Goal: Task Accomplishment & Management: Manage account settings

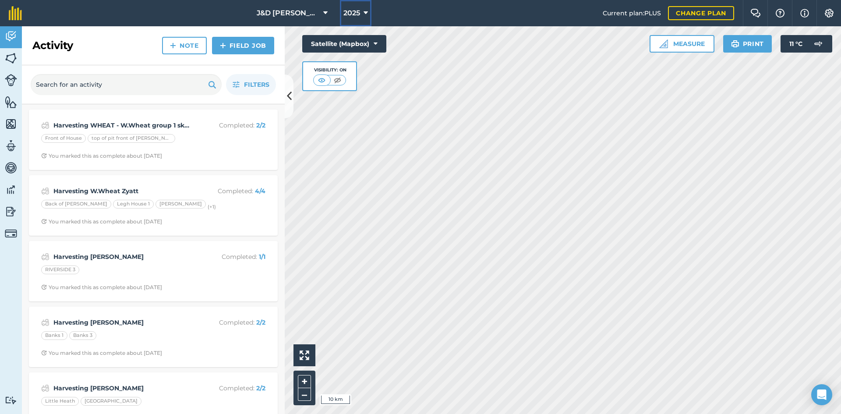
click at [352, 14] on span "2025" at bounding box center [351, 13] width 17 height 11
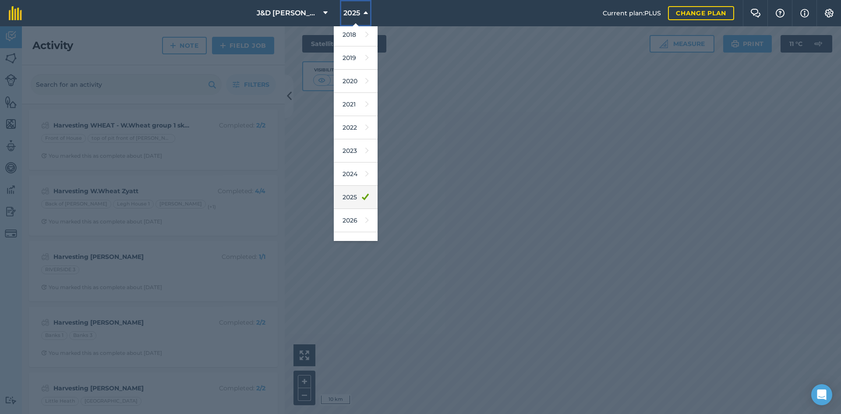
scroll to position [41, 0]
click at [363, 206] on link "2026" at bounding box center [356, 205] width 44 height 23
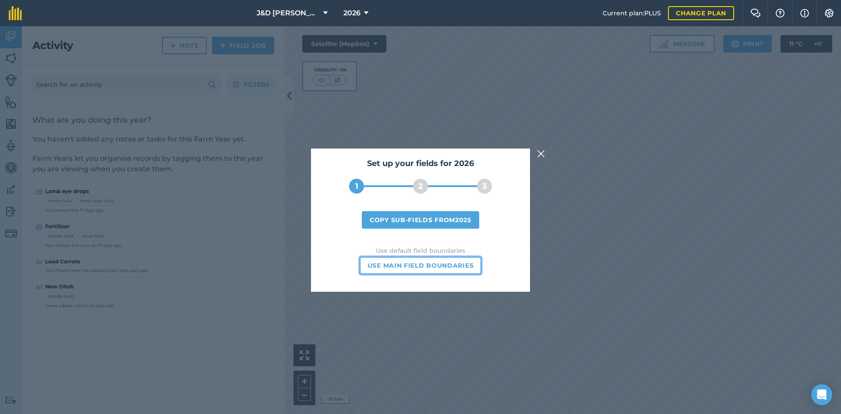
click at [425, 270] on button "Use main field boundaries" at bounding box center [421, 266] width 122 height 18
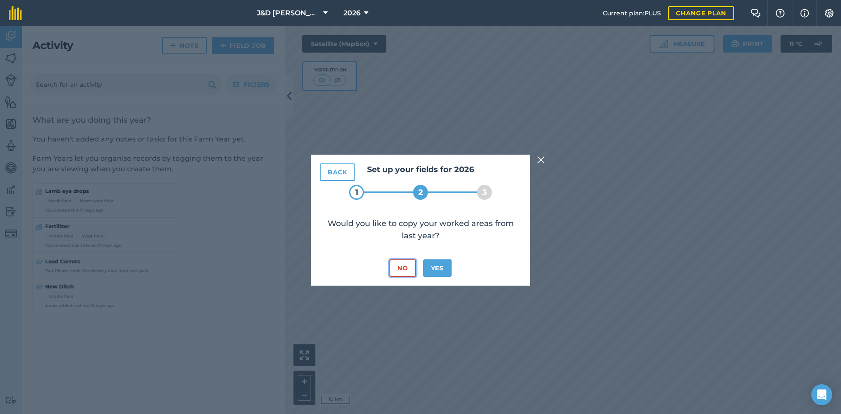
click at [396, 267] on button "No" at bounding box center [402, 268] width 26 height 18
click at [408, 271] on button "No" at bounding box center [402, 268] width 26 height 18
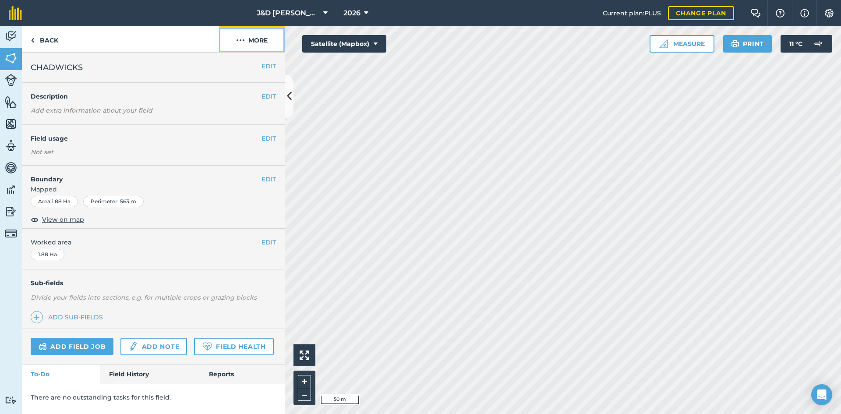
click at [268, 49] on button "More" at bounding box center [252, 39] width 66 height 26
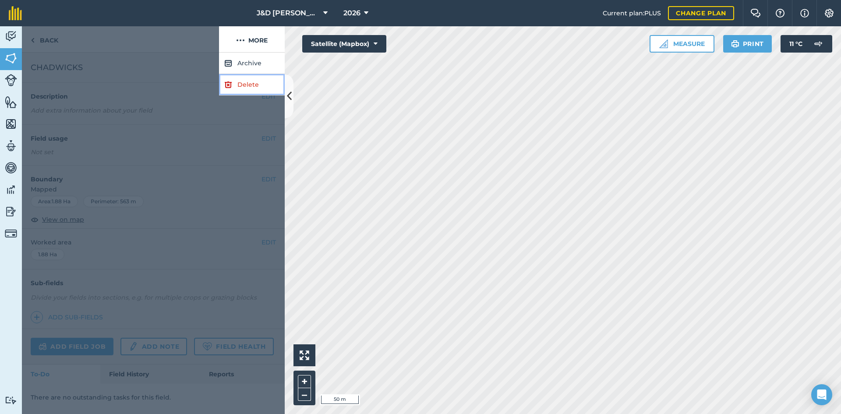
drag, startPoint x: 268, startPoint y: 86, endPoint x: 292, endPoint y: 96, distance: 25.7
click at [268, 86] on link "Delete" at bounding box center [252, 84] width 66 height 21
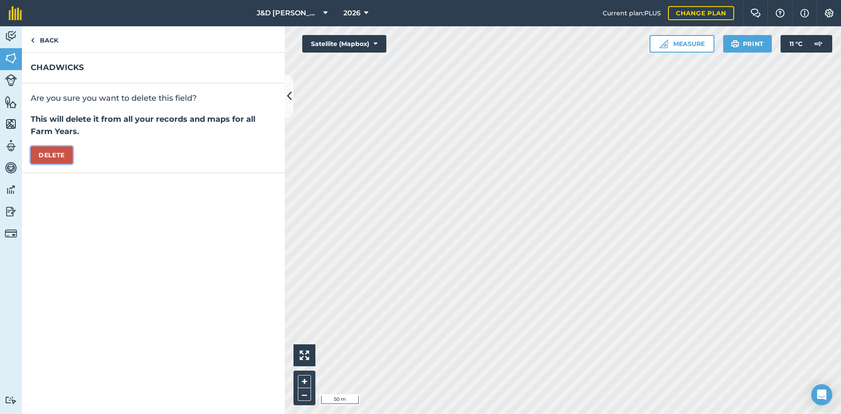
click at [60, 158] on button "Delete" at bounding box center [52, 155] width 42 height 18
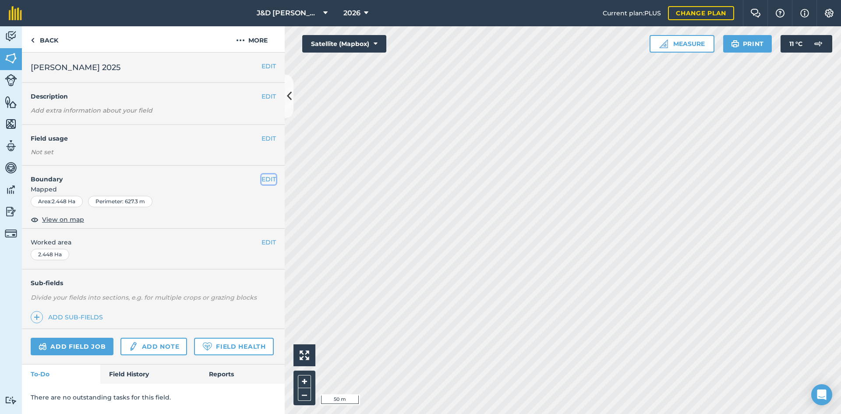
click at [268, 178] on button "EDIT" at bounding box center [269, 179] width 14 height 10
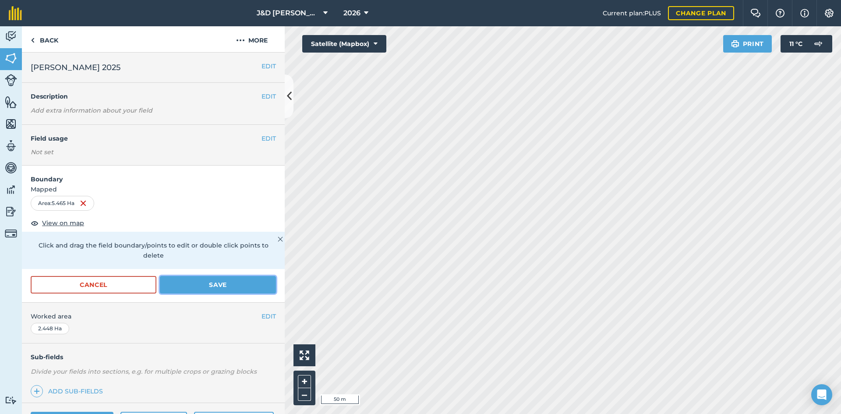
click at [214, 283] on button "Save" at bounding box center [218, 285] width 116 height 18
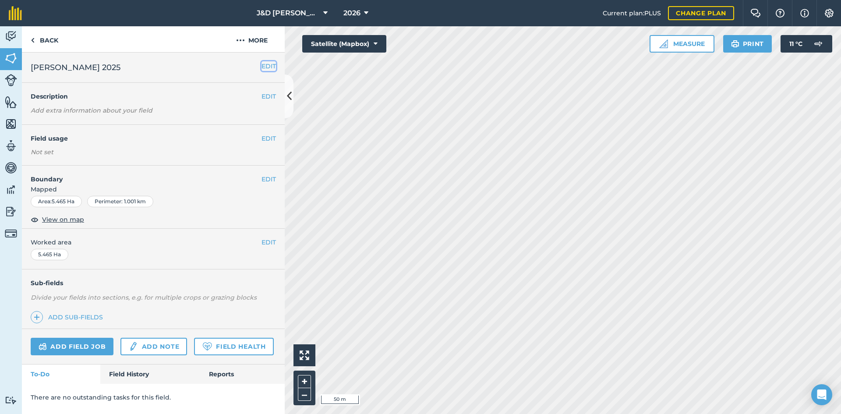
click at [271, 68] on button "EDIT" at bounding box center [269, 66] width 14 height 10
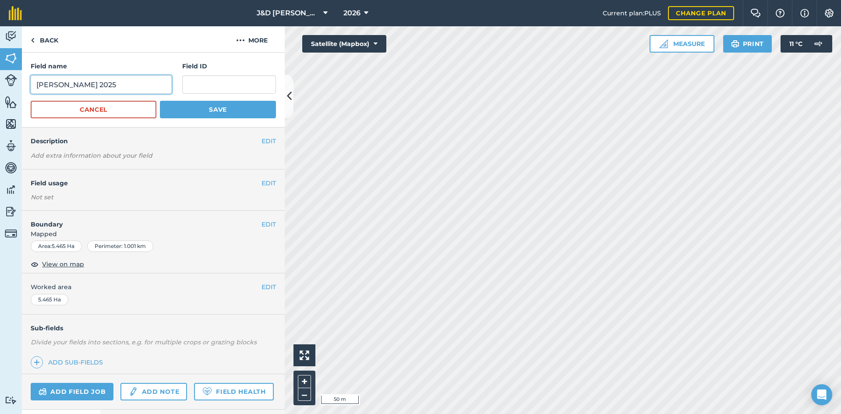
click at [94, 88] on input "[PERSON_NAME] 2025" at bounding box center [101, 84] width 141 height 18
type input "[PERSON_NAME] 2026"
click at [241, 112] on button "Save" at bounding box center [218, 110] width 116 height 18
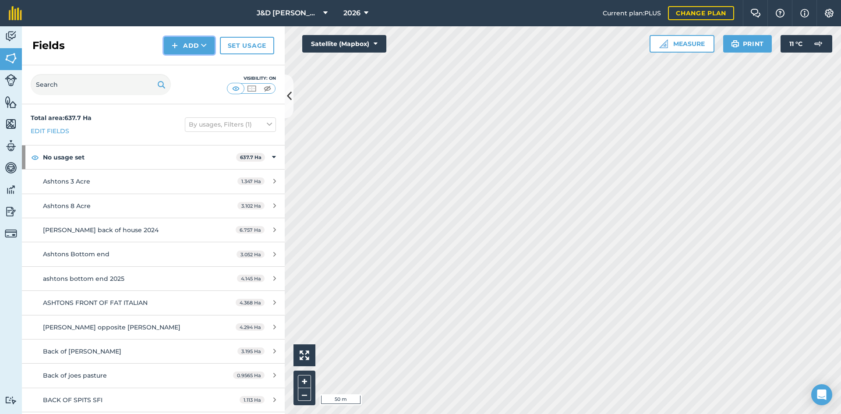
drag, startPoint x: 191, startPoint y: 44, endPoint x: 195, endPoint y: 45, distance: 4.5
click at [191, 44] on button "Add" at bounding box center [189, 46] width 51 height 18
click at [185, 66] on link "Draw" at bounding box center [189, 65] width 48 height 19
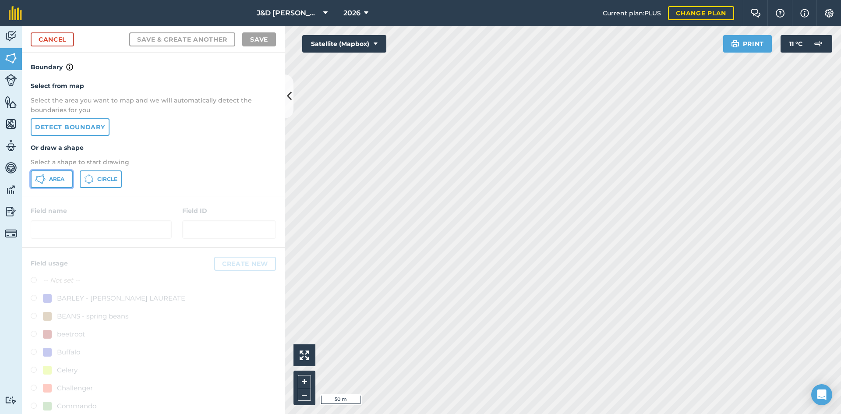
drag, startPoint x: 44, startPoint y: 181, endPoint x: 191, endPoint y: 195, distance: 147.4
click at [45, 181] on icon at bounding box center [40, 179] width 11 height 11
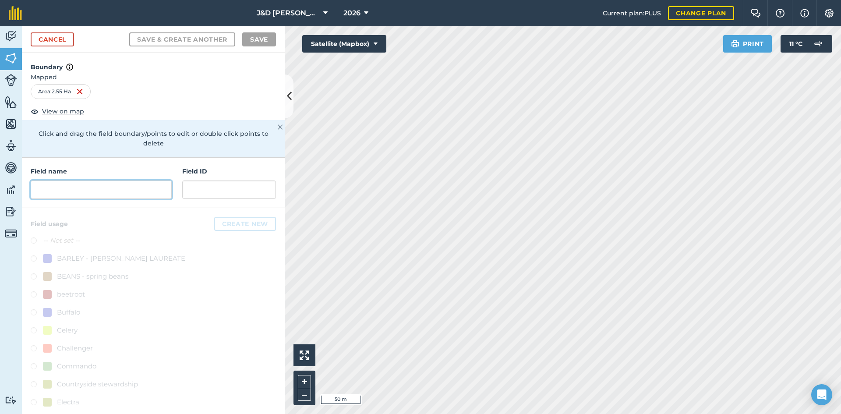
click at [75, 183] on input "text" at bounding box center [101, 189] width 141 height 18
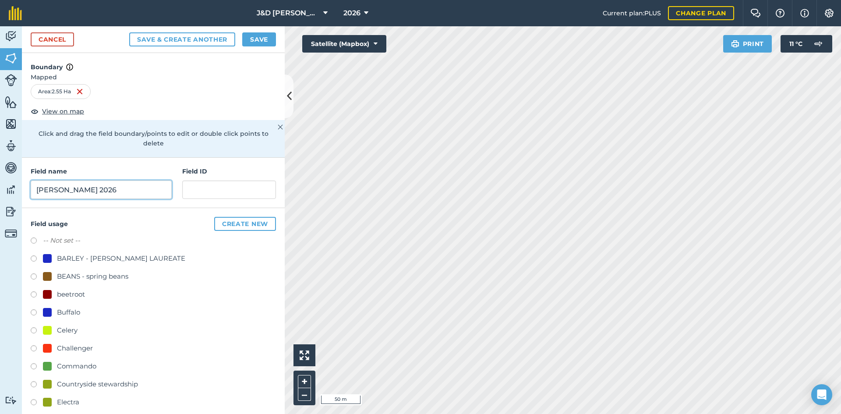
type input "[PERSON_NAME] 2026"
click at [251, 43] on button "Save" at bounding box center [259, 39] width 34 height 14
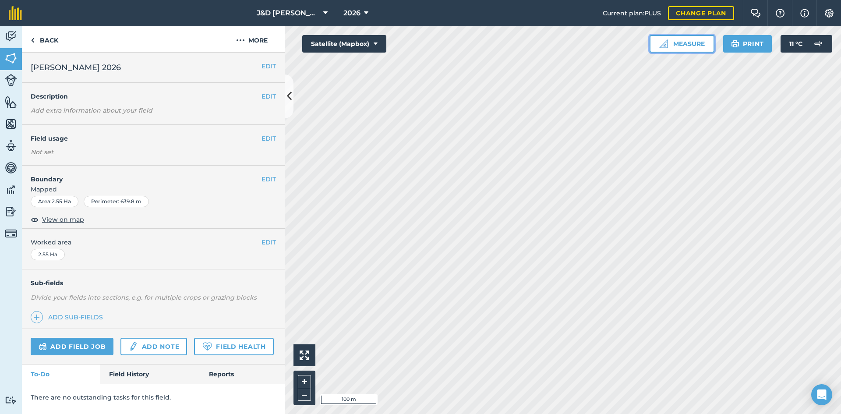
click at [674, 37] on button "Measure" at bounding box center [682, 44] width 65 height 18
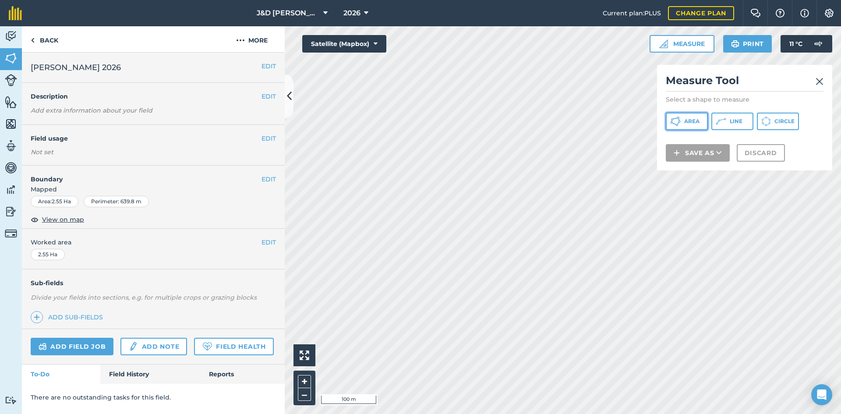
drag, startPoint x: 679, startPoint y: 115, endPoint x: 681, endPoint y: 126, distance: 11.2
click at [679, 116] on button "Area" at bounding box center [687, 122] width 42 height 18
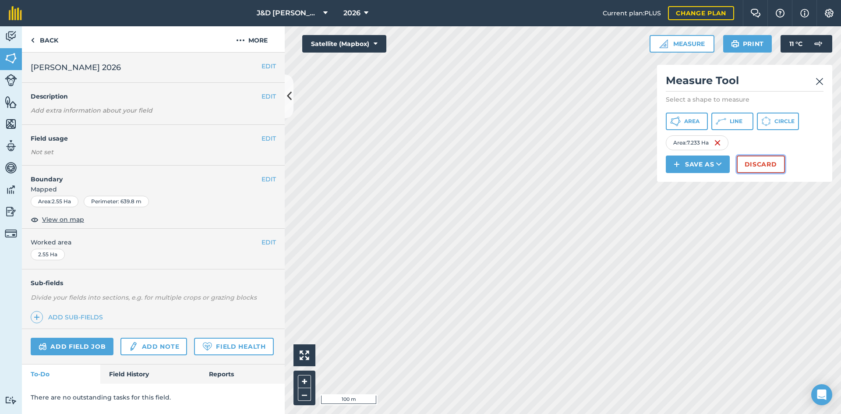
click at [766, 166] on button "Discard" at bounding box center [761, 164] width 48 height 18
